Goal: Information Seeking & Learning: Understand process/instructions

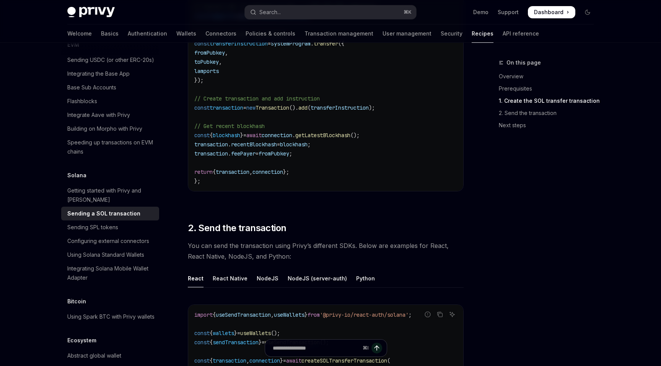
scroll to position [687, 0]
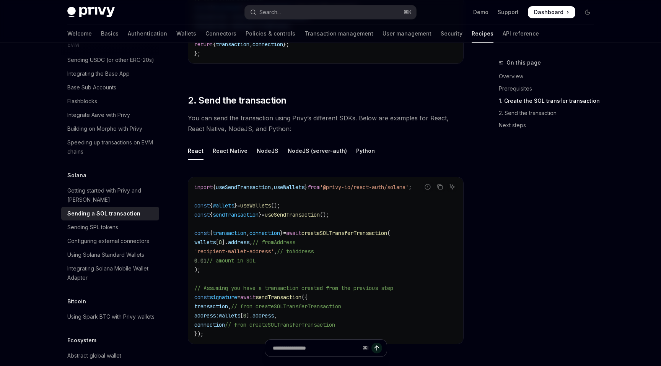
click at [250, 185] on span "useSendTransaction" at bounding box center [243, 187] width 55 height 7
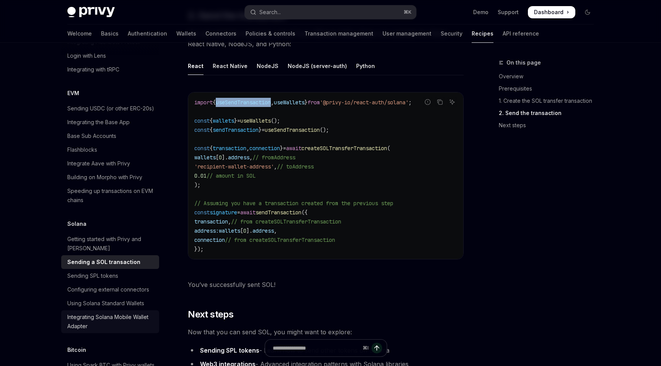
scroll to position [996, 0]
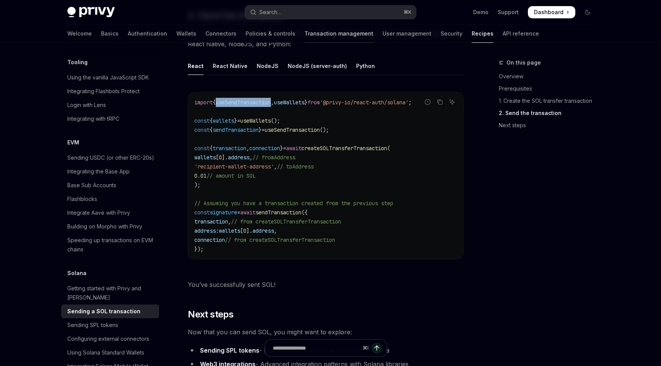
click at [304, 34] on link "Transaction management" at bounding box center [338, 33] width 69 height 18
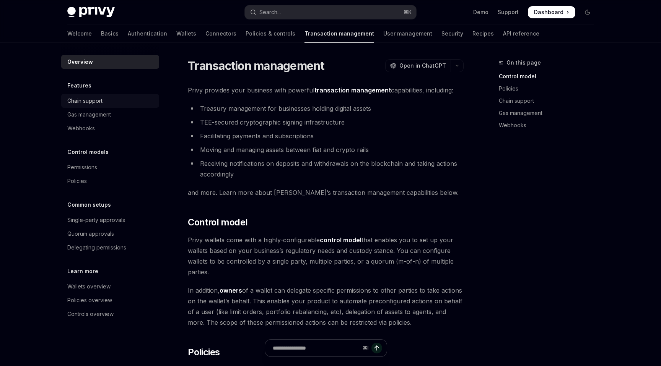
click at [119, 105] on div "Chain support" at bounding box center [110, 100] width 87 height 9
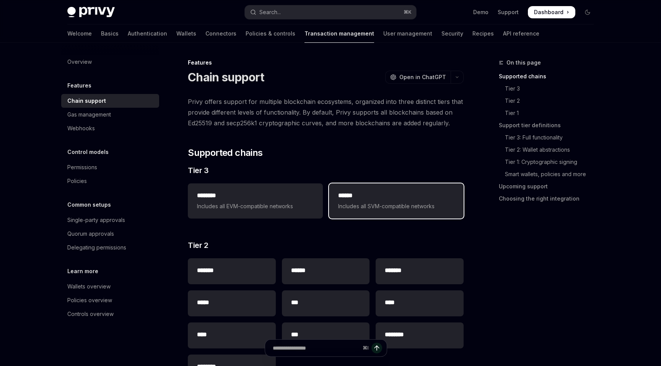
click at [381, 204] on span "Includes all SVM-compatible networks" at bounding box center [396, 206] width 116 height 9
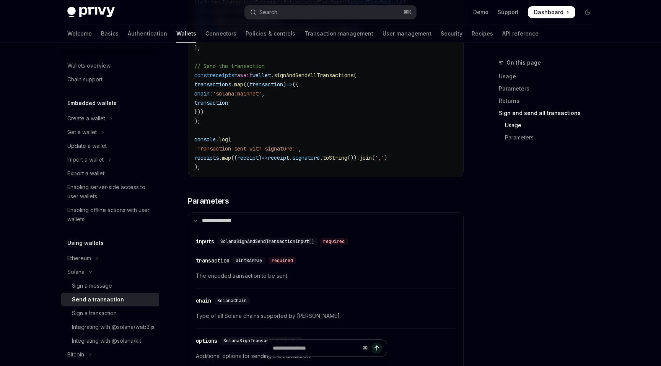
scroll to position [1701, 0]
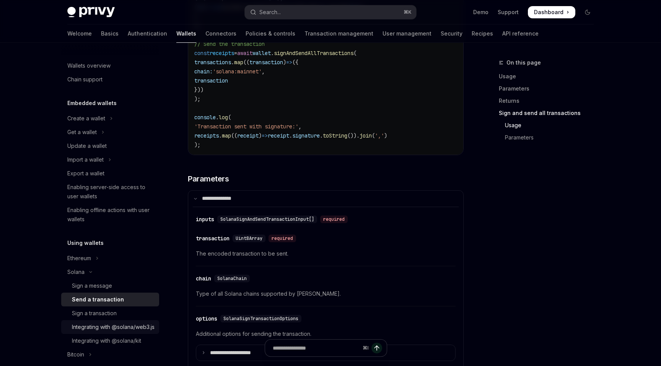
click at [114, 321] on link "Integrating with @solana/web3.js" at bounding box center [110, 328] width 98 height 14
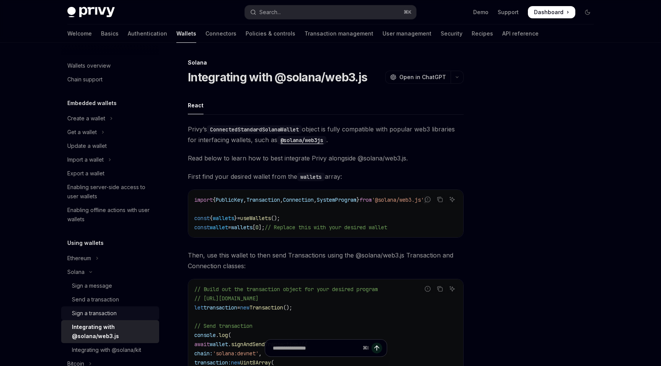
click at [119, 315] on div "Sign a transaction" at bounding box center [113, 313] width 83 height 9
type textarea "*"
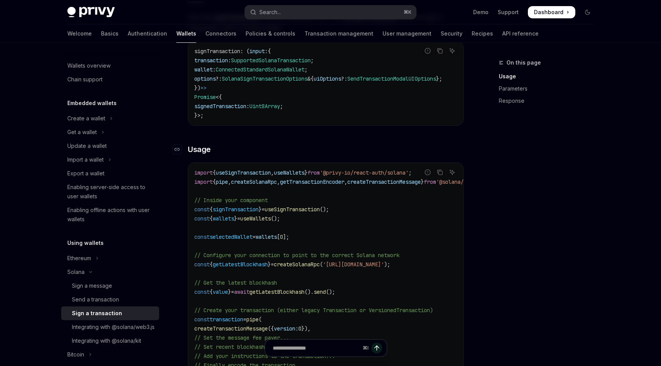
scroll to position [120, 0]
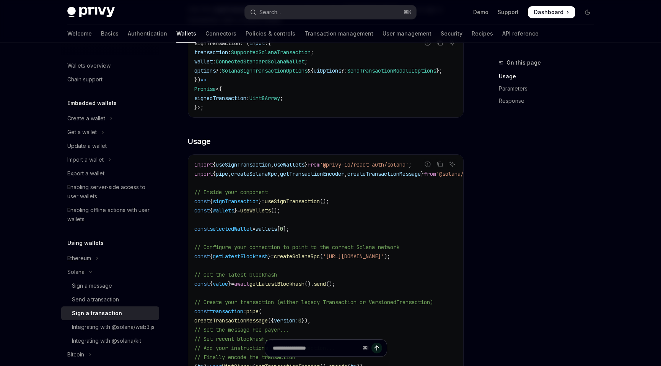
click at [254, 260] on span "getLatestBlockhash" at bounding box center [240, 256] width 55 height 7
click at [302, 267] on code "import { useSignTransaction , useWallets } from '@privy-io/react-auth/solana' ;…" at bounding box center [345, 307] width 303 height 294
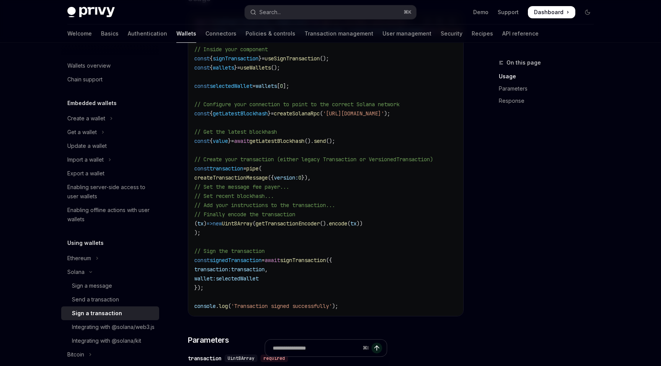
scroll to position [265, 0]
